Goal: Task Accomplishment & Management: Manage account settings

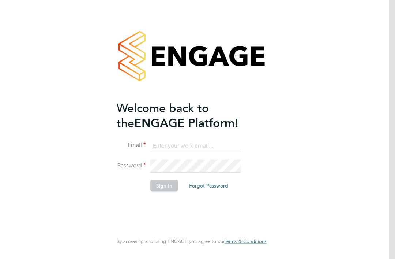
click at [208, 146] on input at bounding box center [195, 145] width 90 height 13
type input "[PERSON_NAME][EMAIL_ADDRESS][DOMAIN_NAME]"
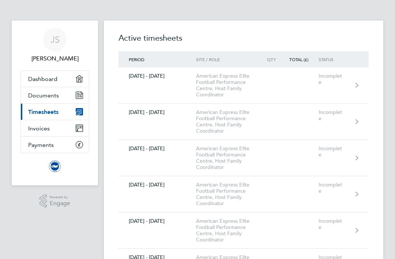
click at [55, 81] on span "Dashboard" at bounding box center [42, 78] width 29 height 7
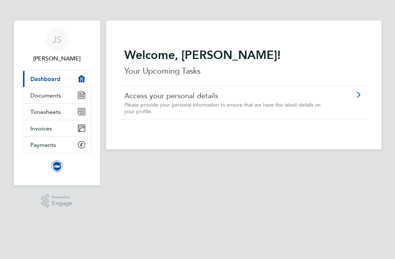
click at [40, 98] on span "Documents" at bounding box center [45, 95] width 31 height 7
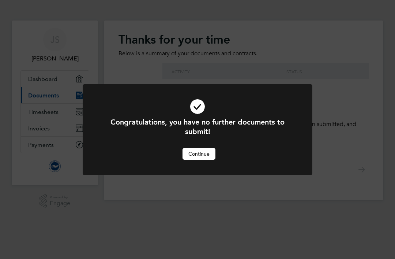
click at [210, 153] on button "Continue" at bounding box center [199, 154] width 33 height 12
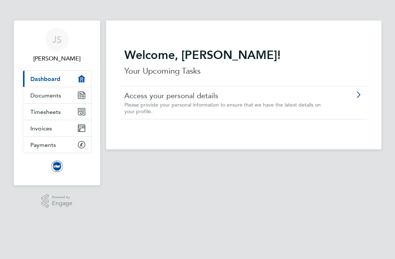
click at [45, 115] on span "Timesheets" at bounding box center [45, 111] width 30 height 7
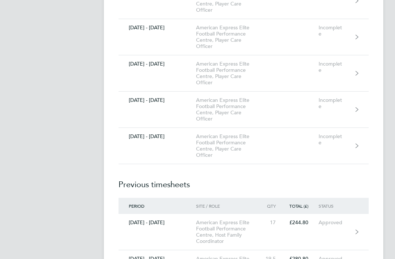
scroll to position [664, 0]
